Goal: Information Seeking & Learning: Learn about a topic

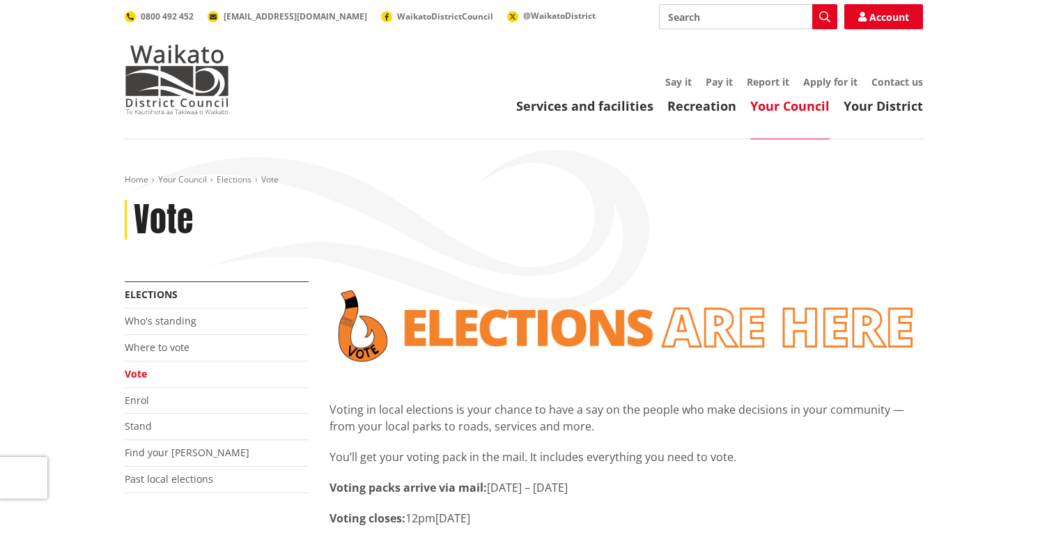
scroll to position [418, 0]
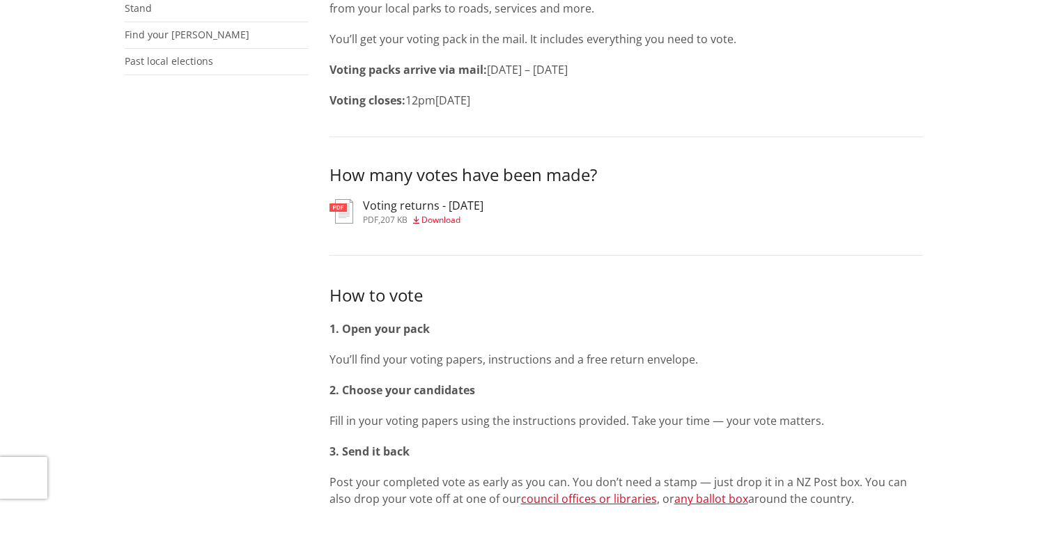
scroll to position [418, 0]
